Goal: Navigation & Orientation: Find specific page/section

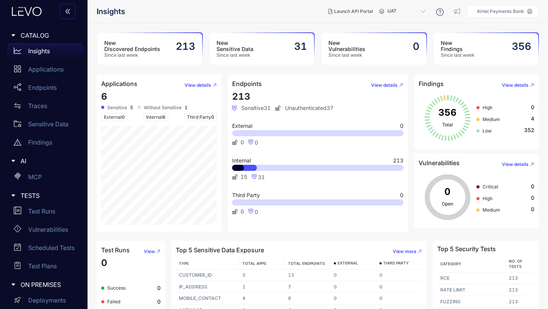
click at [209, 20] on header "Insights Launch API Portal UAT Airtel Payments Bank" at bounding box center [318, 11] width 442 height 23
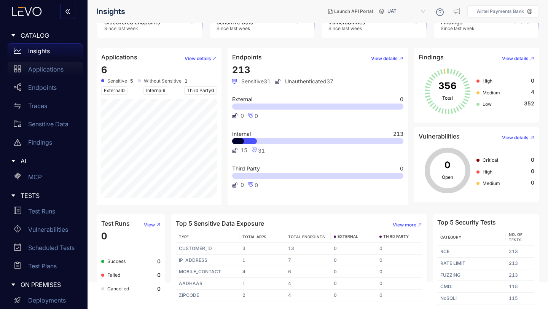
click at [52, 69] on p "Applications" at bounding box center [45, 69] width 35 height 7
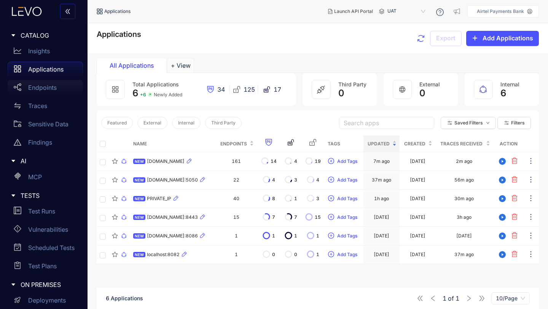
click at [51, 89] on p "Endpoints" at bounding box center [42, 87] width 29 height 7
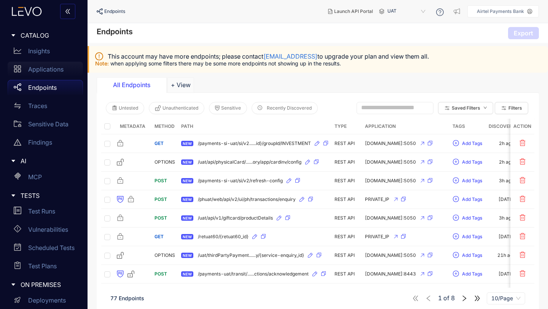
click at [49, 73] on div "Applications" at bounding box center [45, 69] width 75 height 15
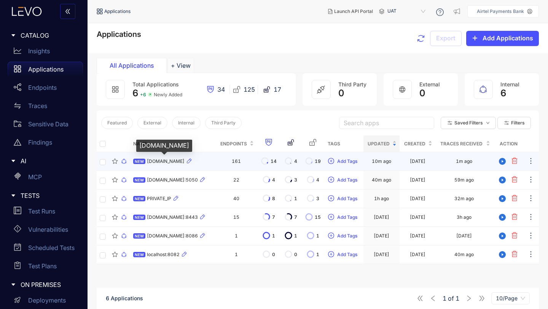
click at [175, 163] on span "[DOMAIN_NAME]" at bounding box center [166, 161] width 38 height 5
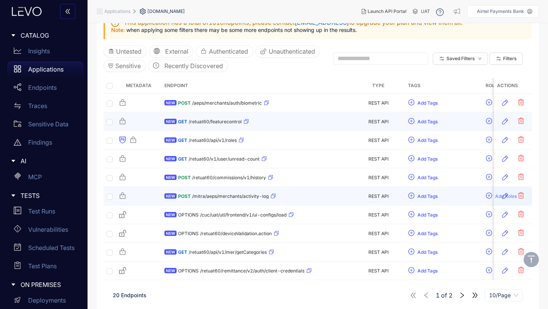
scroll to position [113, 0]
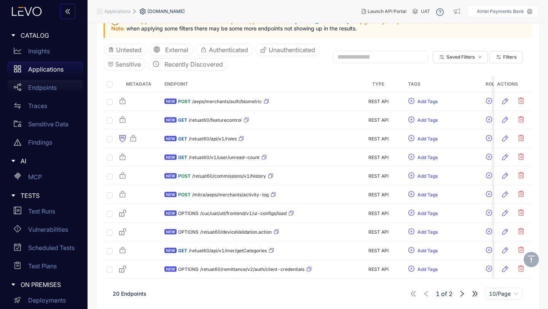
click at [50, 89] on p "Endpoints" at bounding box center [42, 87] width 29 height 7
